Goal: Navigation & Orientation: Find specific page/section

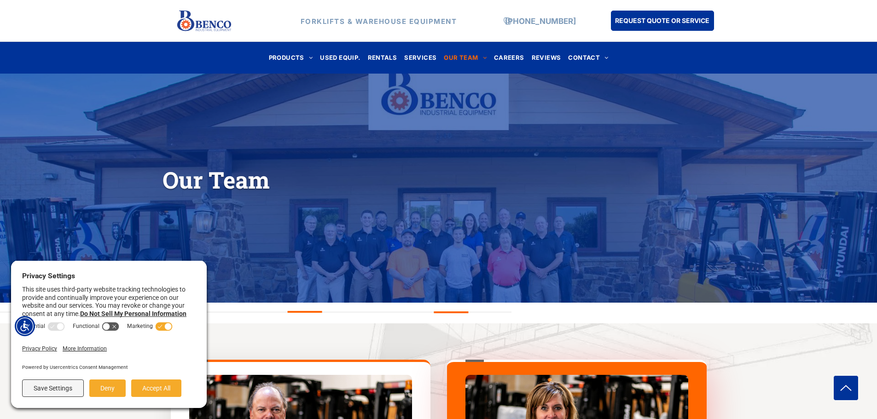
scroll to position [138, 0]
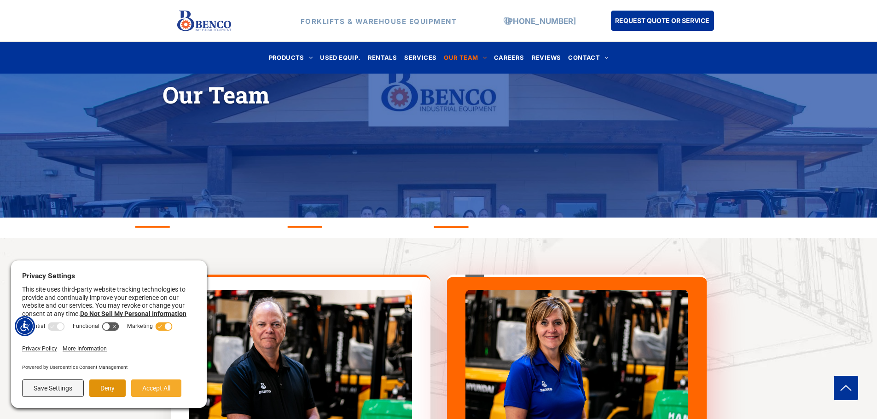
click at [107, 382] on button "Deny" at bounding box center [107, 388] width 36 height 17
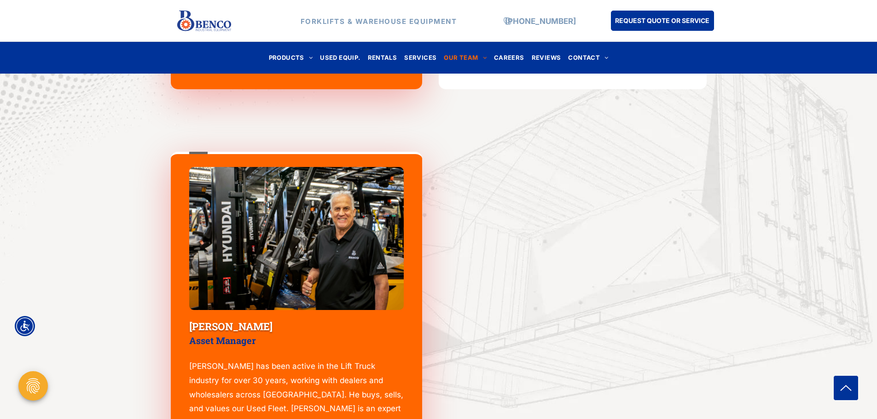
scroll to position [1243, 0]
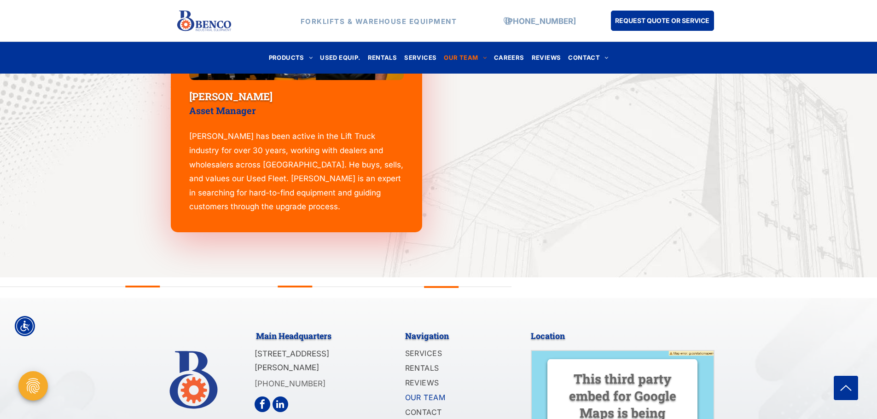
click at [301, 284] on div at bounding box center [295, 287] width 35 height 12
click at [416, 284] on div at bounding box center [438, 288] width 877 height 21
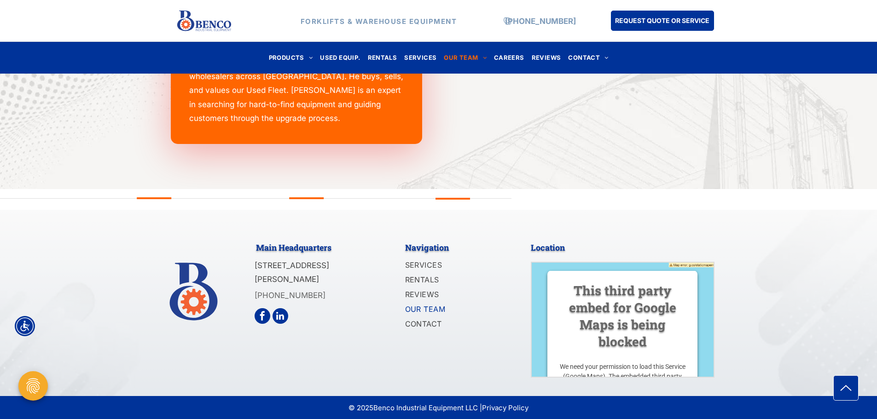
scroll to position [1332, 0]
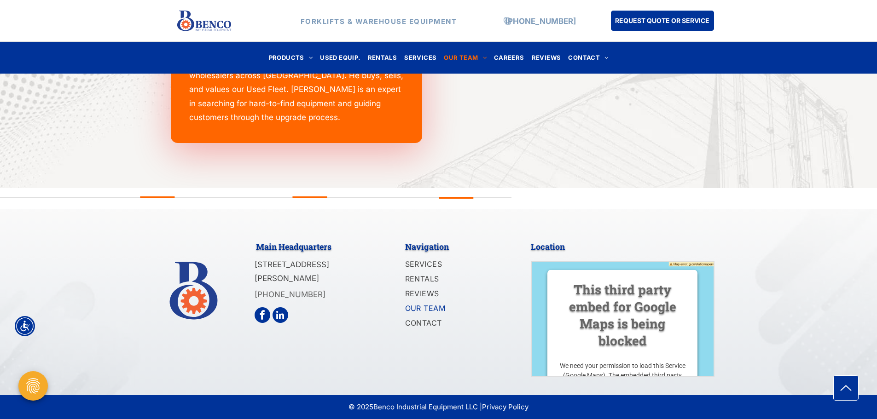
click at [421, 309] on span "OUR TEAM" at bounding box center [425, 308] width 40 height 11
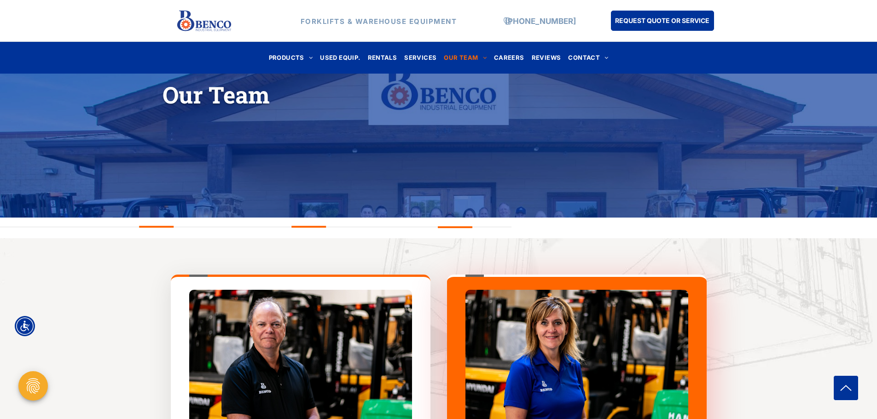
scroll to position [276, 0]
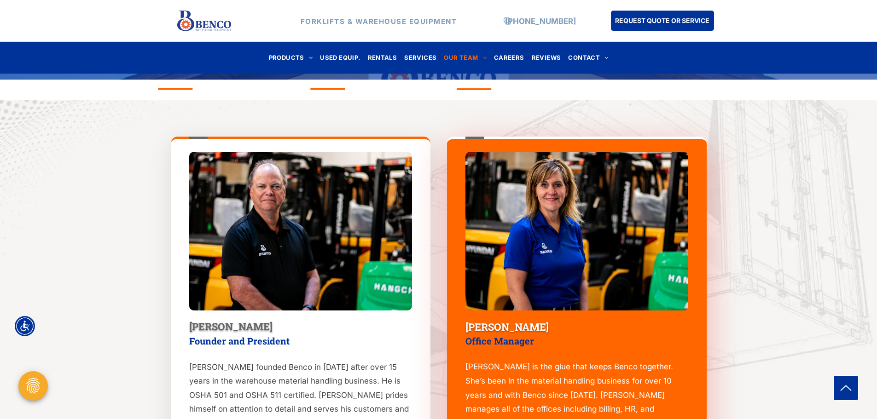
click at [503, 327] on span "[PERSON_NAME]" at bounding box center [506, 326] width 83 height 13
click at [520, 254] on img at bounding box center [576, 231] width 223 height 159
click at [350, 60] on span "USED EQUIP." at bounding box center [340, 58] width 40 height 12
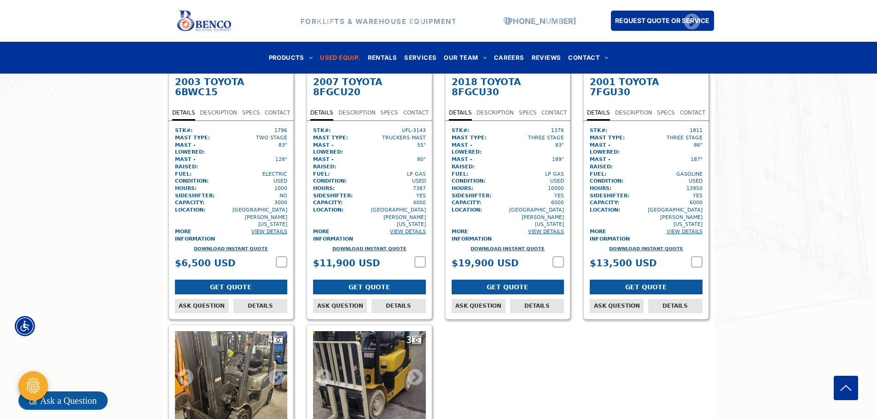
scroll to position [3314, 0]
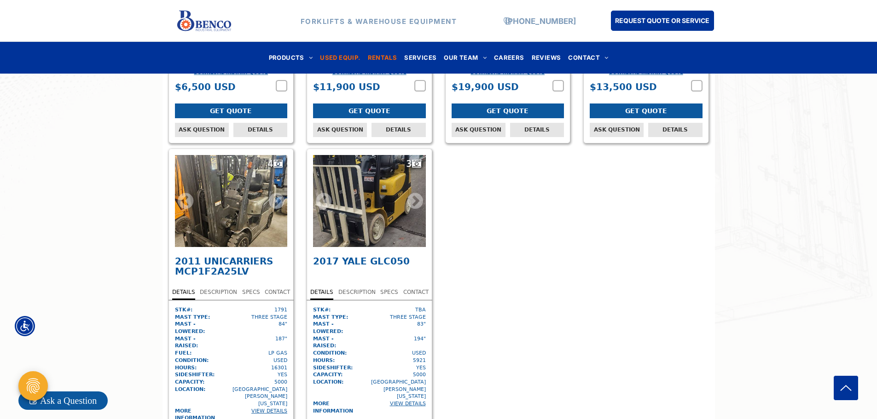
click at [374, 55] on span "RENTALS" at bounding box center [382, 58] width 29 height 12
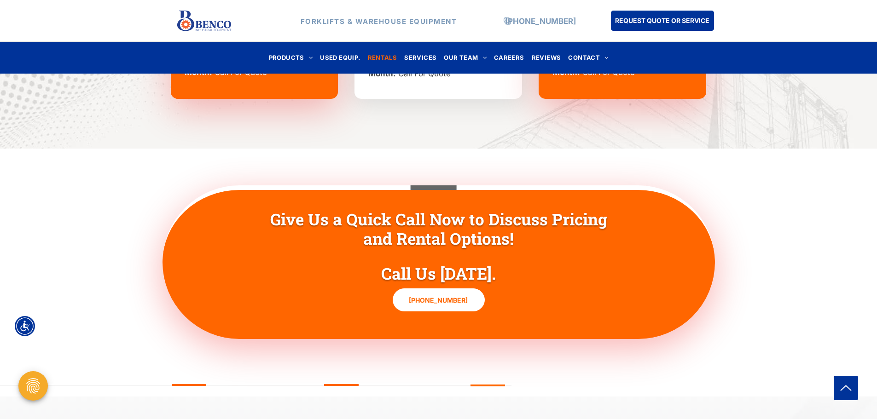
scroll to position [2434, 0]
